Goal: Download file/media

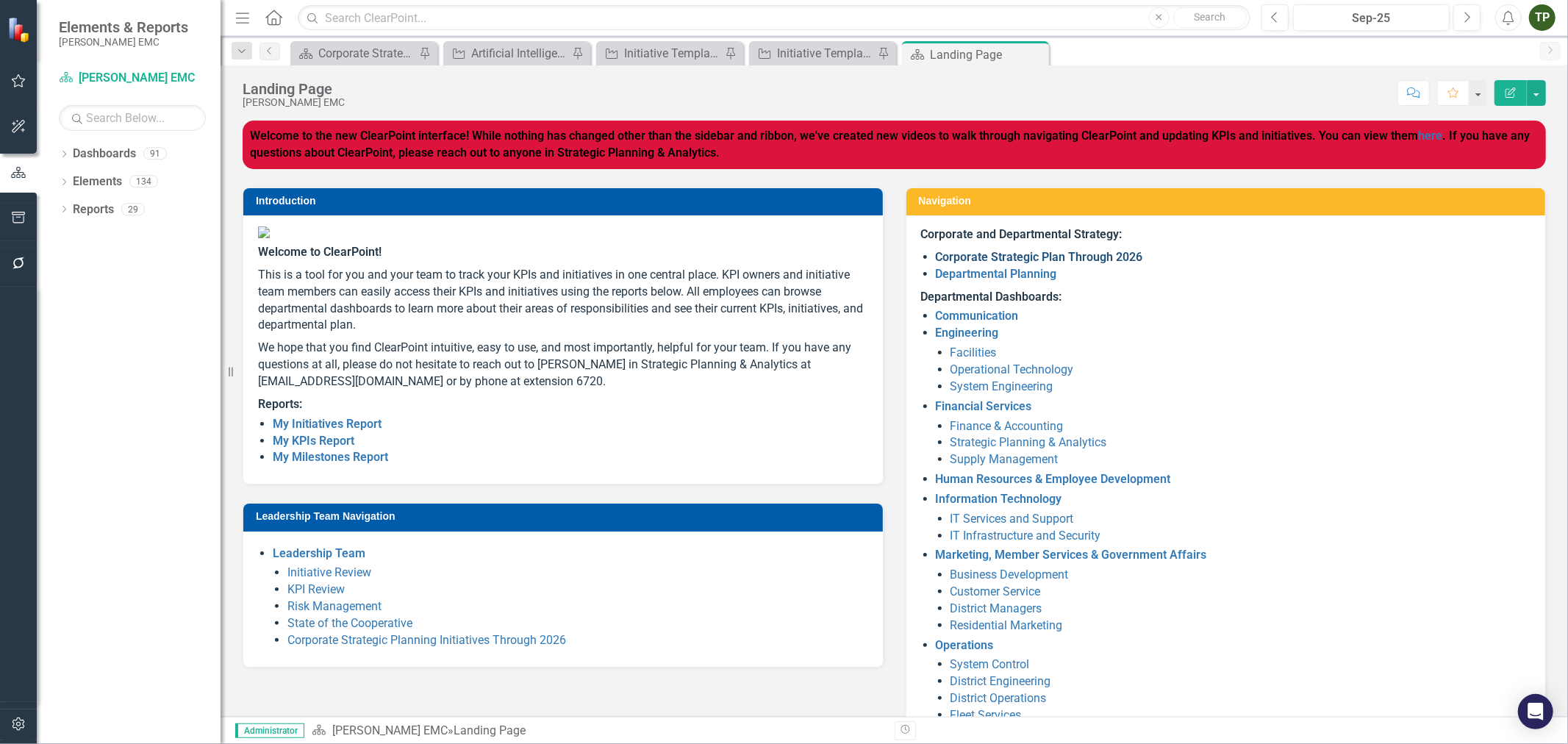
click at [998, 256] on link "Corporate Strategic Plan Through 2026" at bounding box center [1040, 256] width 207 height 14
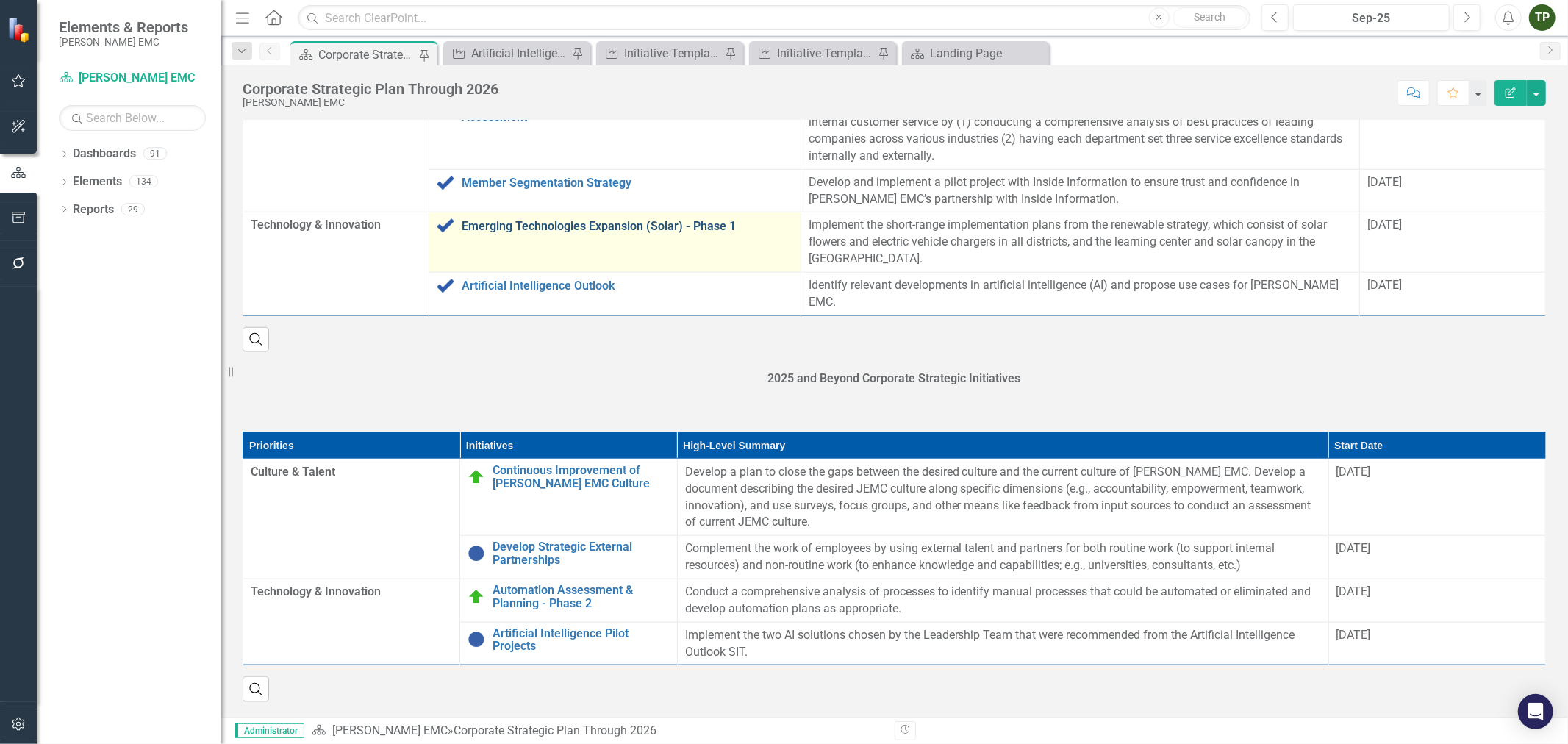
scroll to position [1546, 0]
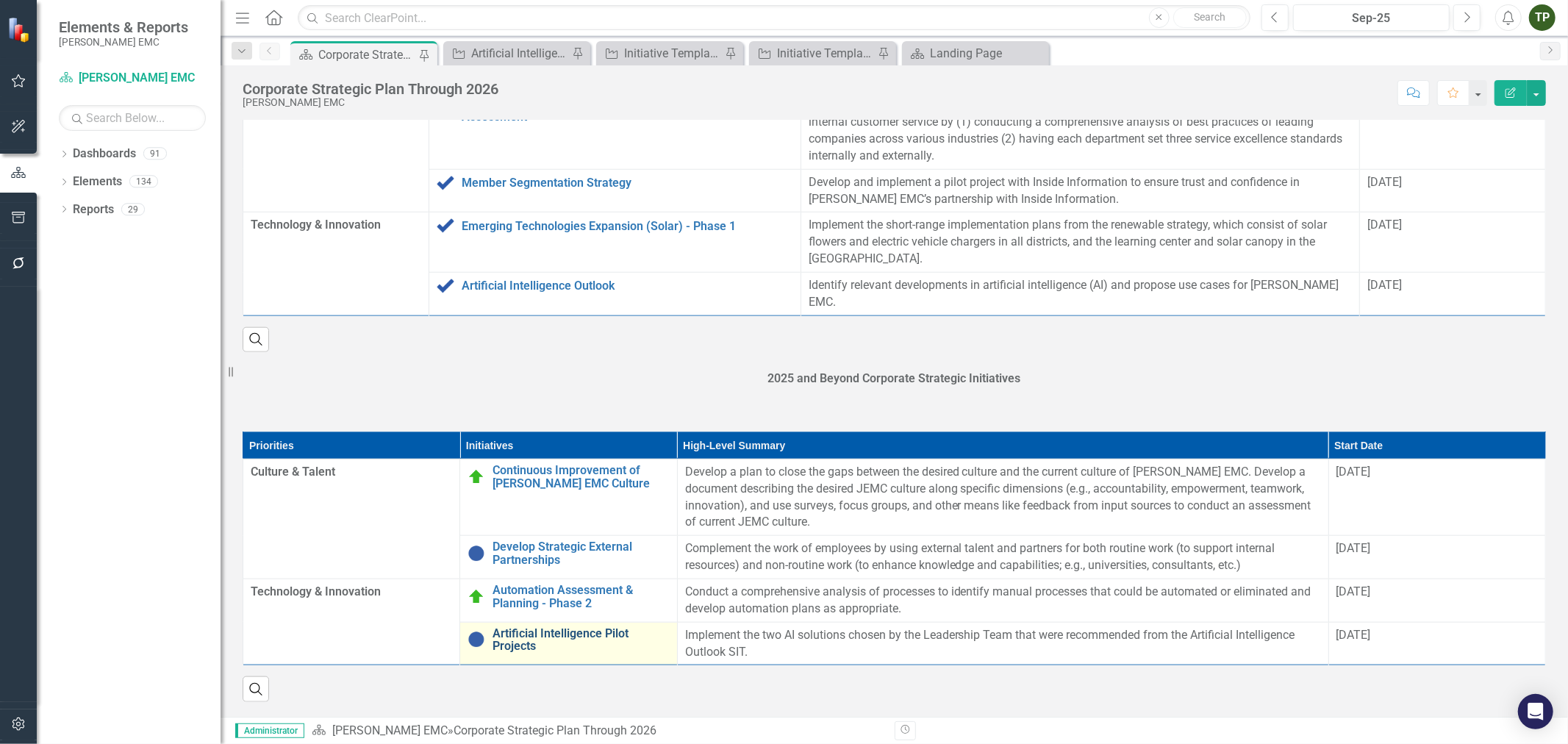
click at [509, 640] on link "Artificial Intelligence Pilot Projects" at bounding box center [580, 640] width 177 height 26
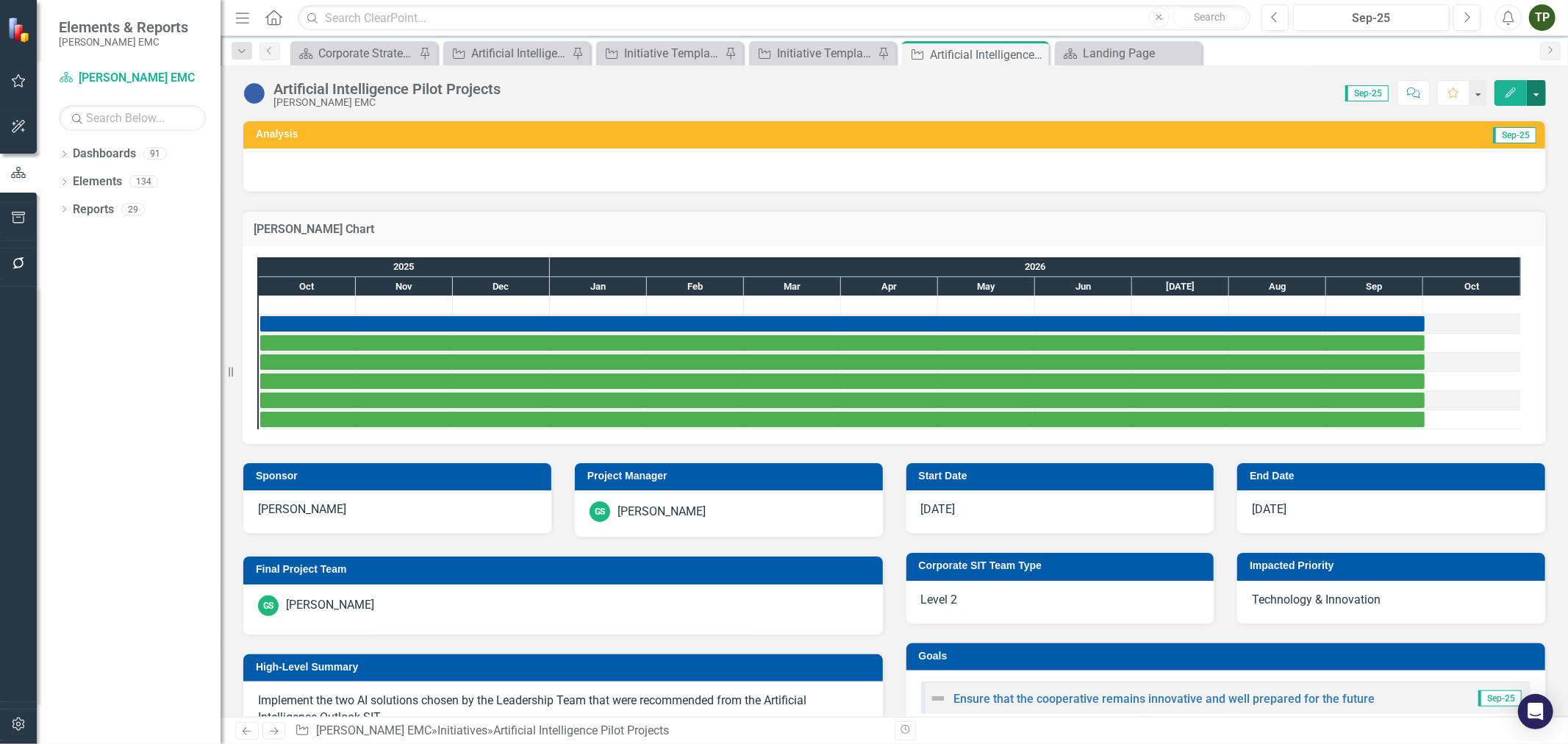
click at [1533, 91] on button "button" at bounding box center [1537, 93] width 19 height 26
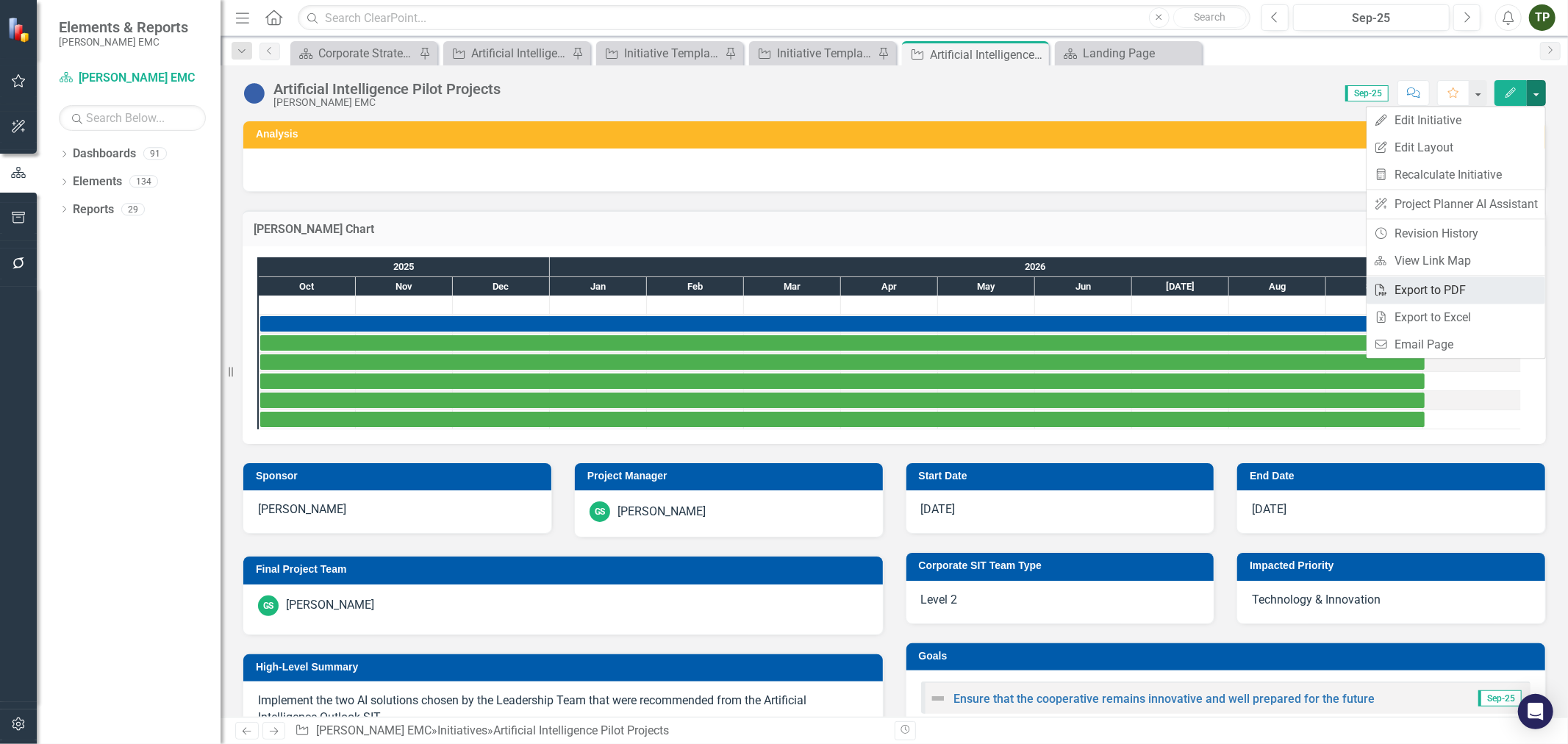
click at [1414, 291] on link "PDF Export to PDF" at bounding box center [1456, 290] width 178 height 27
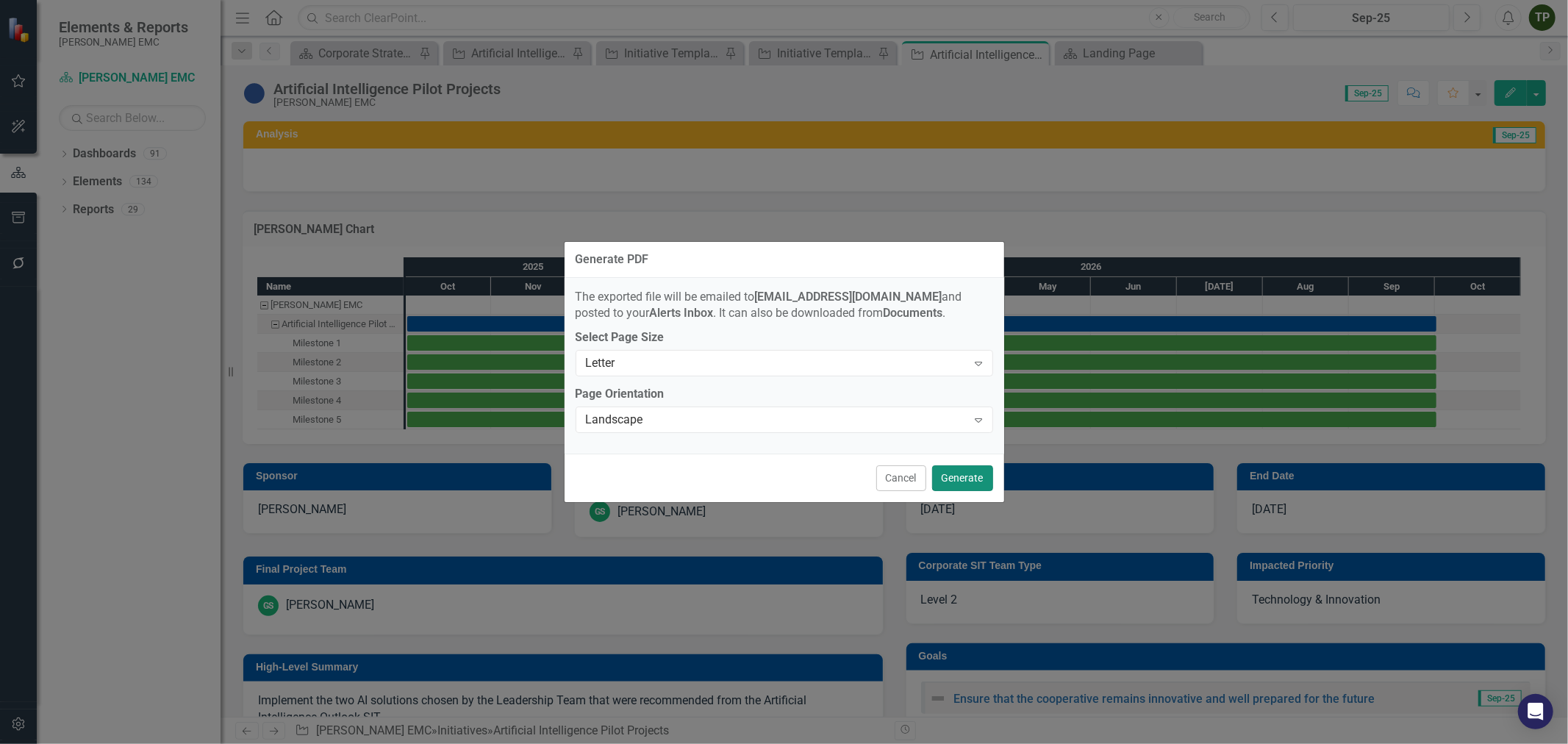
click at [965, 482] on button "Generate" at bounding box center [963, 478] width 61 height 26
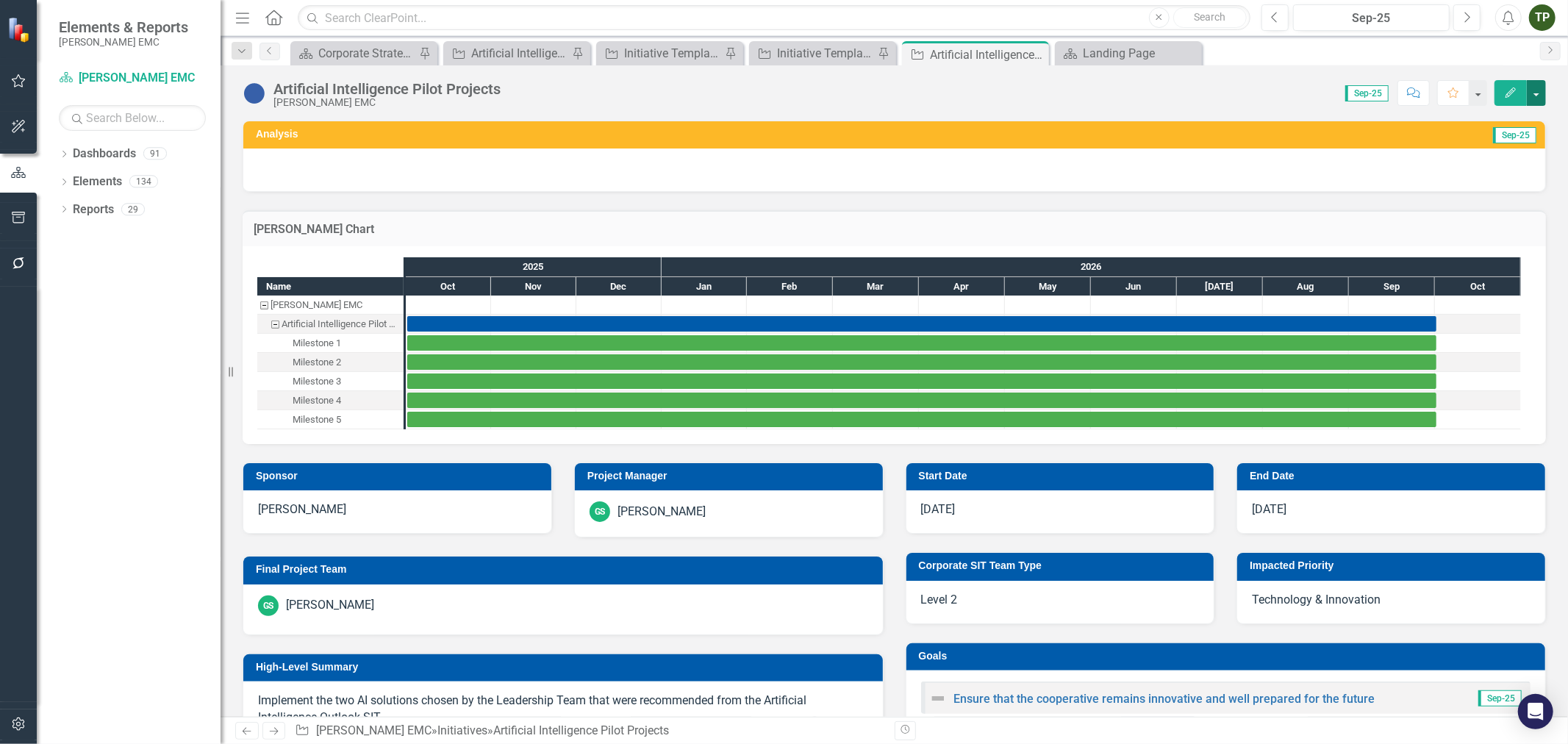
click at [1537, 91] on button "button" at bounding box center [1537, 93] width 19 height 26
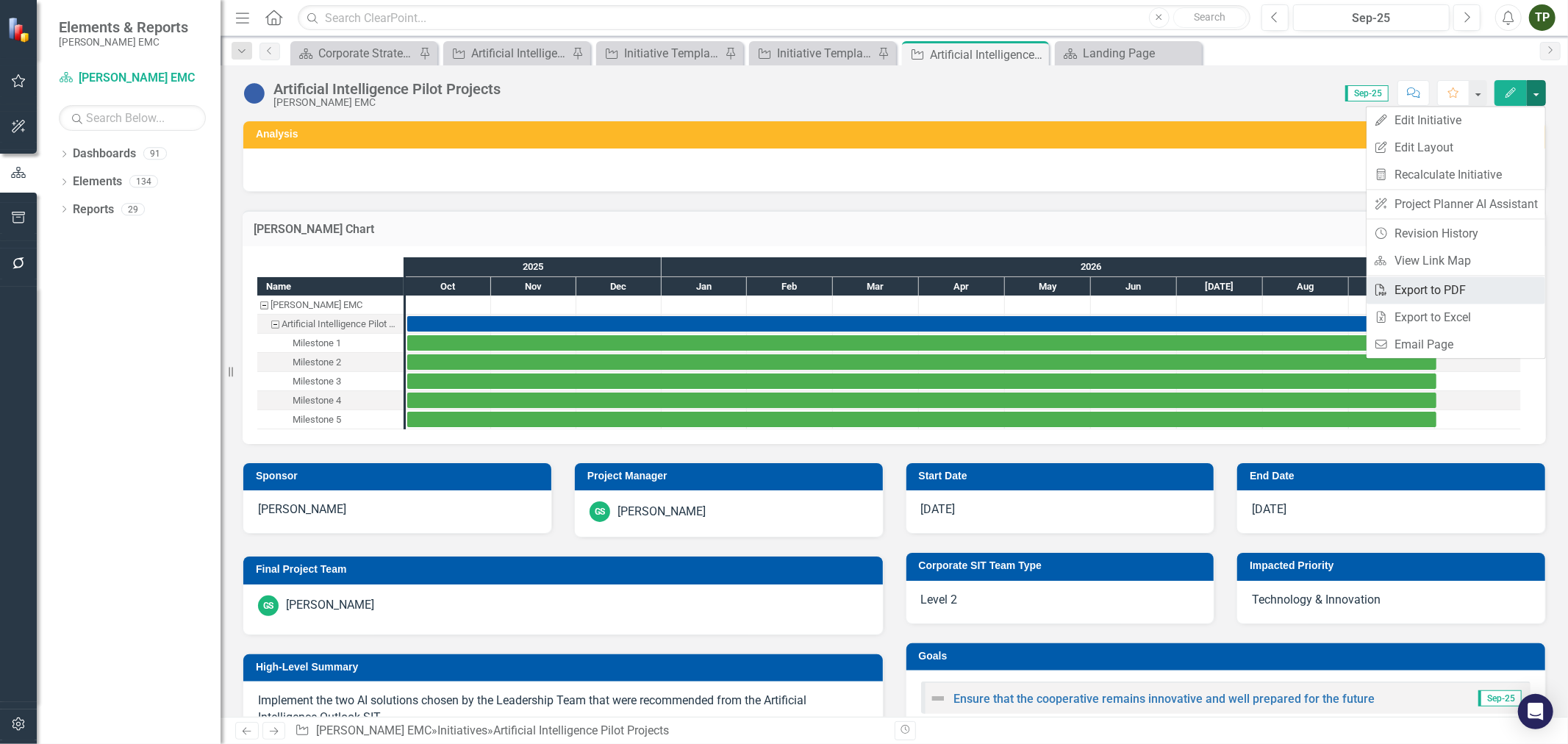
click at [1407, 285] on link "PDF Export to PDF" at bounding box center [1456, 290] width 178 height 27
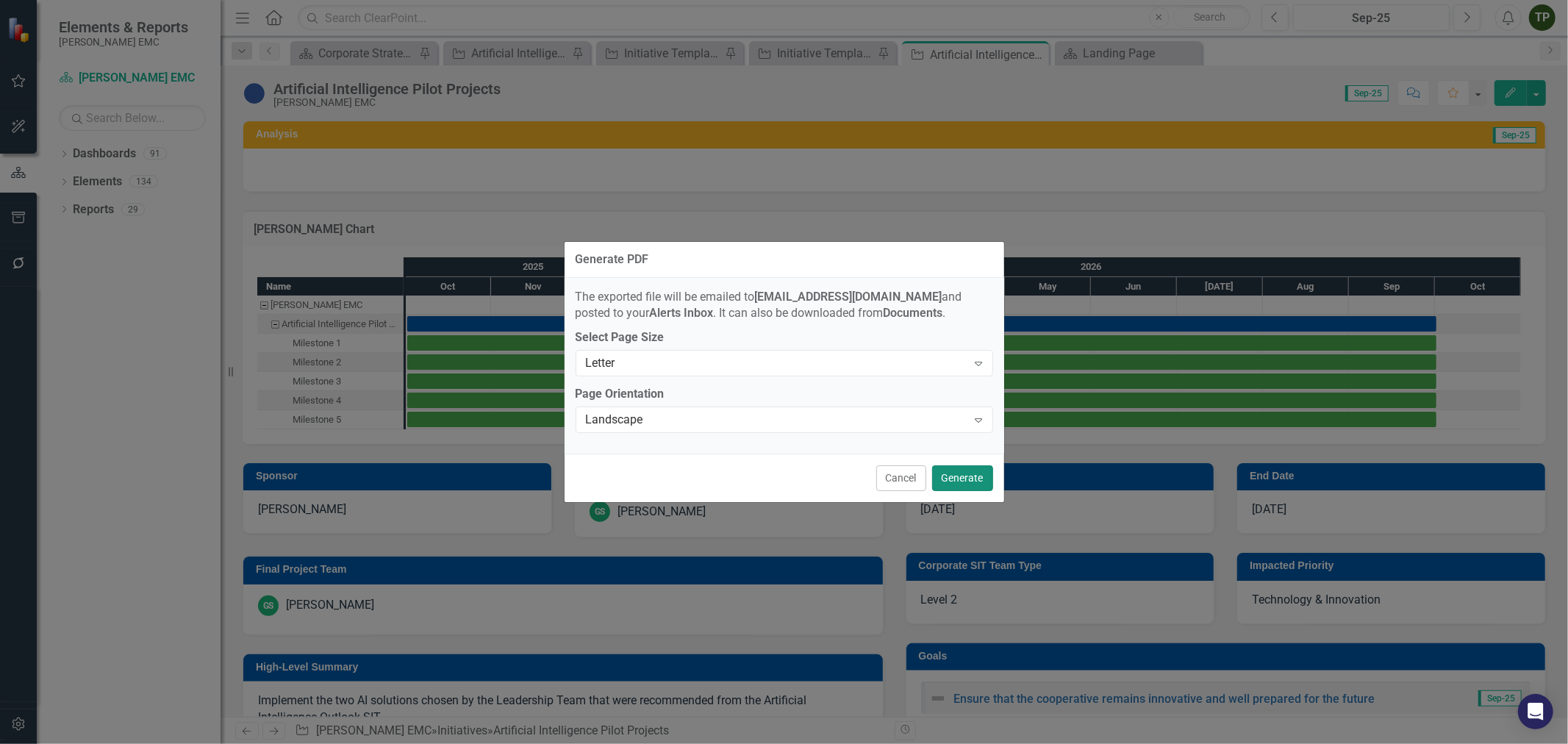
click at [960, 474] on button "Generate" at bounding box center [963, 478] width 61 height 26
